Goal: Book appointment/travel/reservation

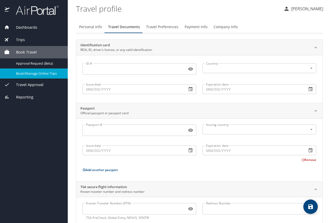
click at [47, 51] on div "Book Travel" at bounding box center [33, 52] width 59 height 6
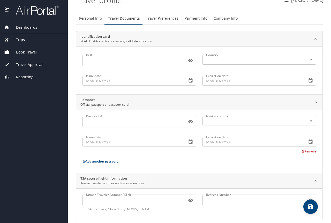
scroll to position [13, 0]
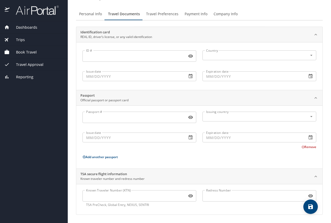
click at [22, 52] on span "Book Travel" at bounding box center [23, 52] width 27 height 6
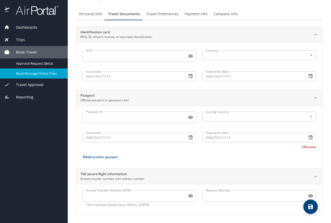
click at [22, 51] on span "Book Travel" at bounding box center [23, 52] width 27 height 6
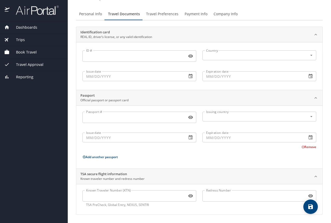
click at [22, 51] on span "Book Travel" at bounding box center [23, 52] width 27 height 6
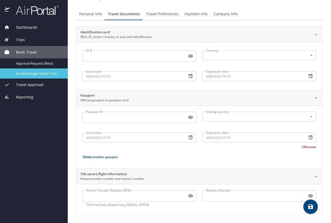
click at [27, 73] on span "Book/Manage Online Trips" at bounding box center [39, 73] width 46 height 5
